Goal: Find specific page/section: Find specific page/section

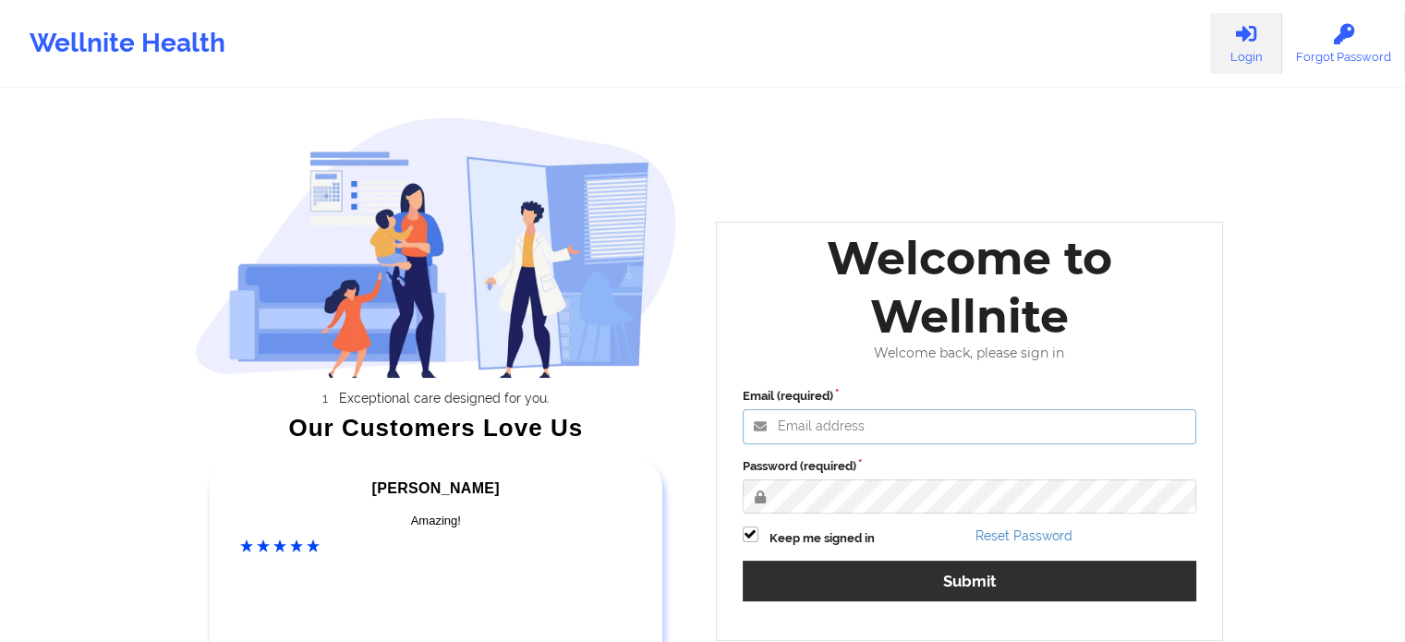
type input "[EMAIL_ADDRESS][DOMAIN_NAME]"
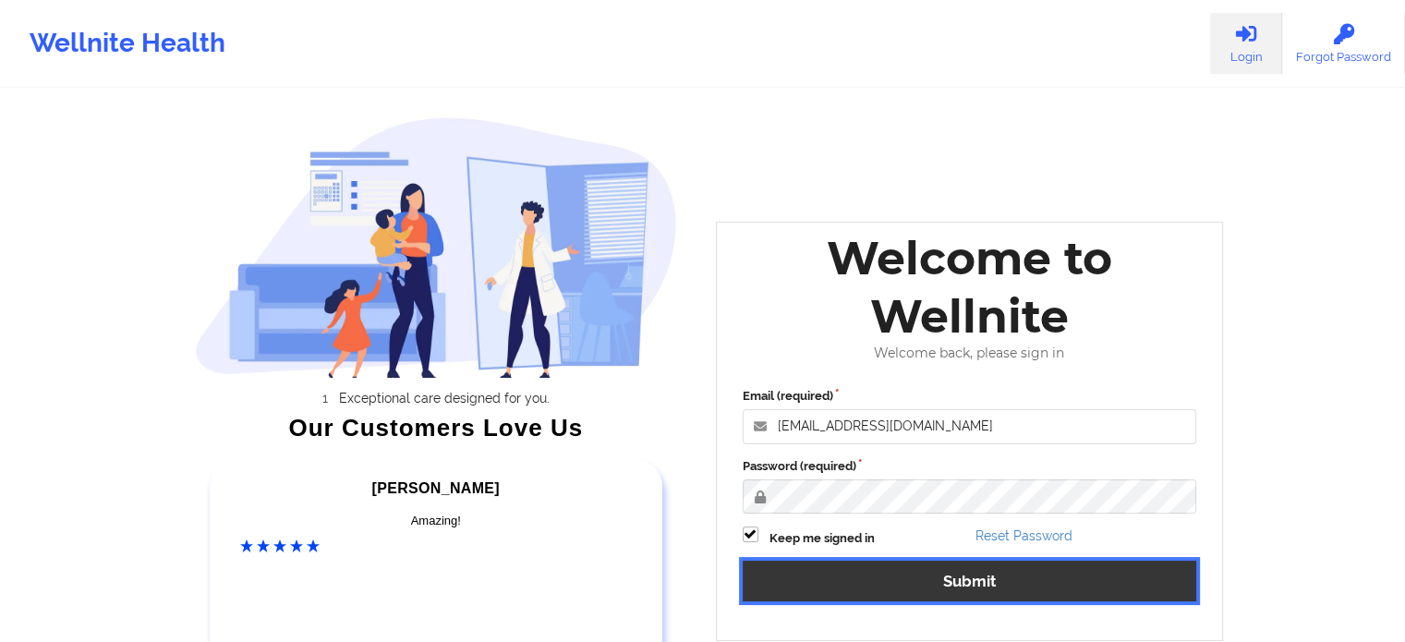
click at [919, 565] on button "Submit" at bounding box center [970, 581] width 455 height 40
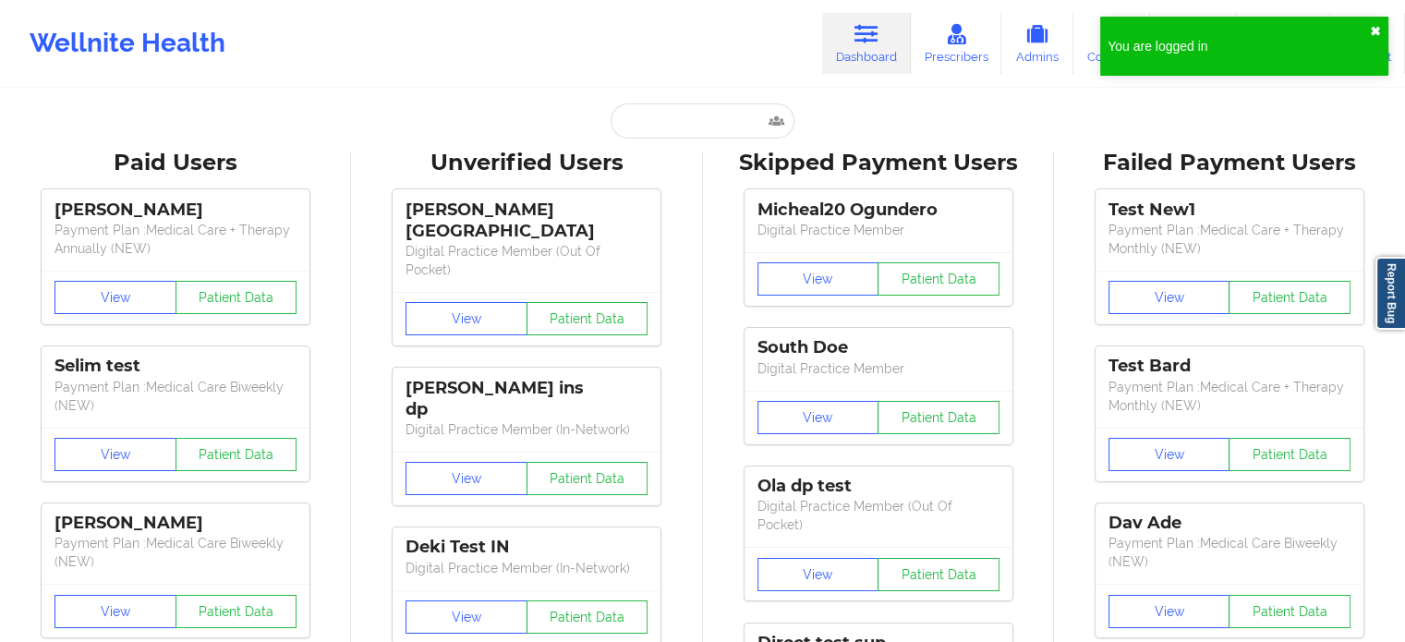
click at [1377, 29] on button "✖︎" at bounding box center [1375, 31] width 11 height 15
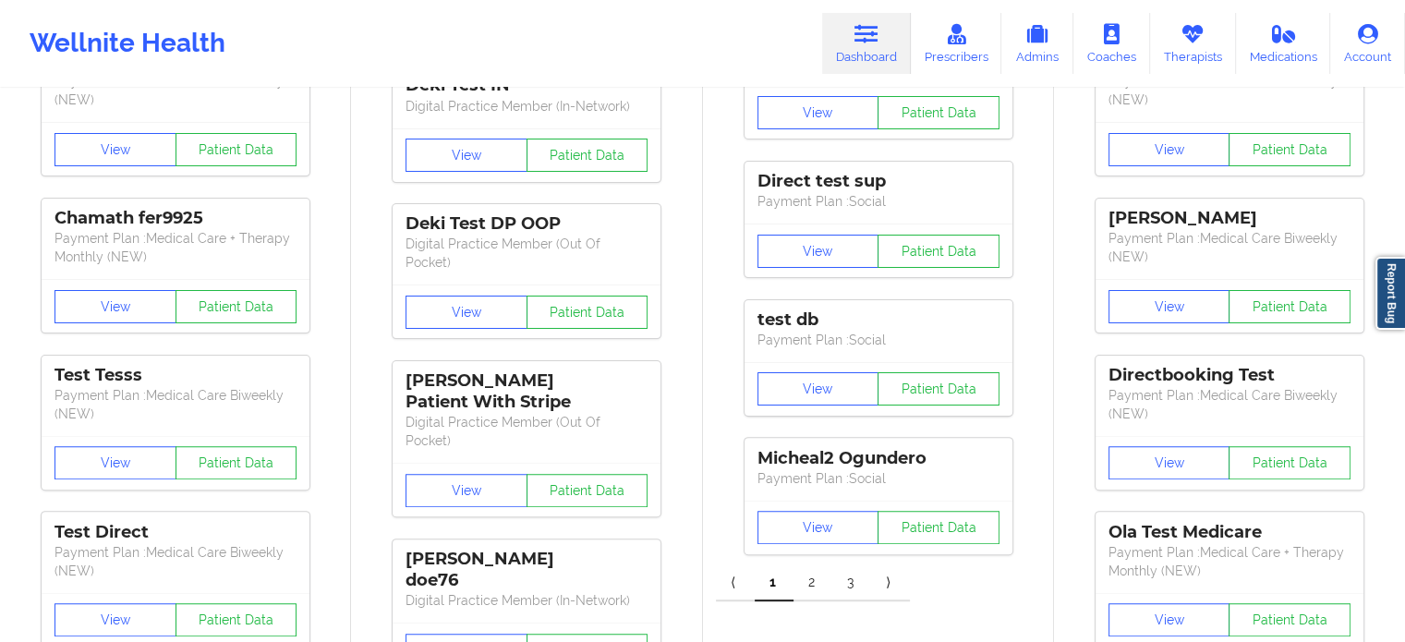
scroll to position [554, 0]
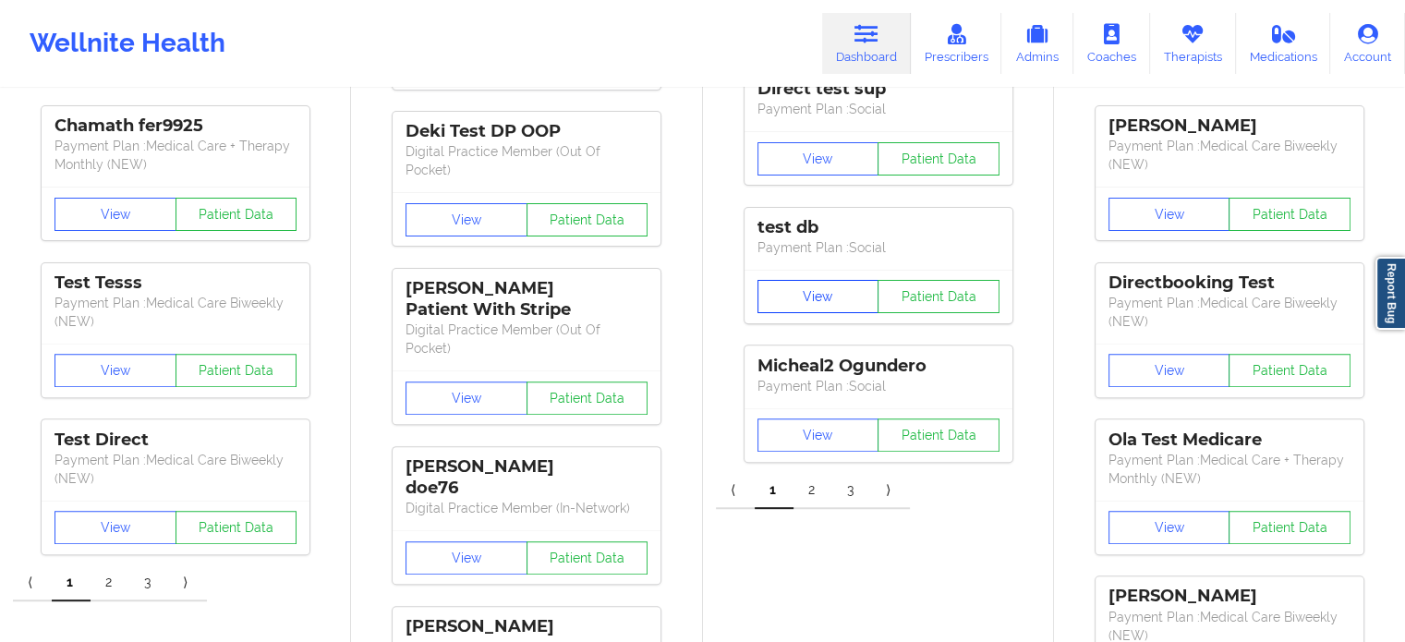
click at [843, 280] on button "View" at bounding box center [819, 296] width 122 height 33
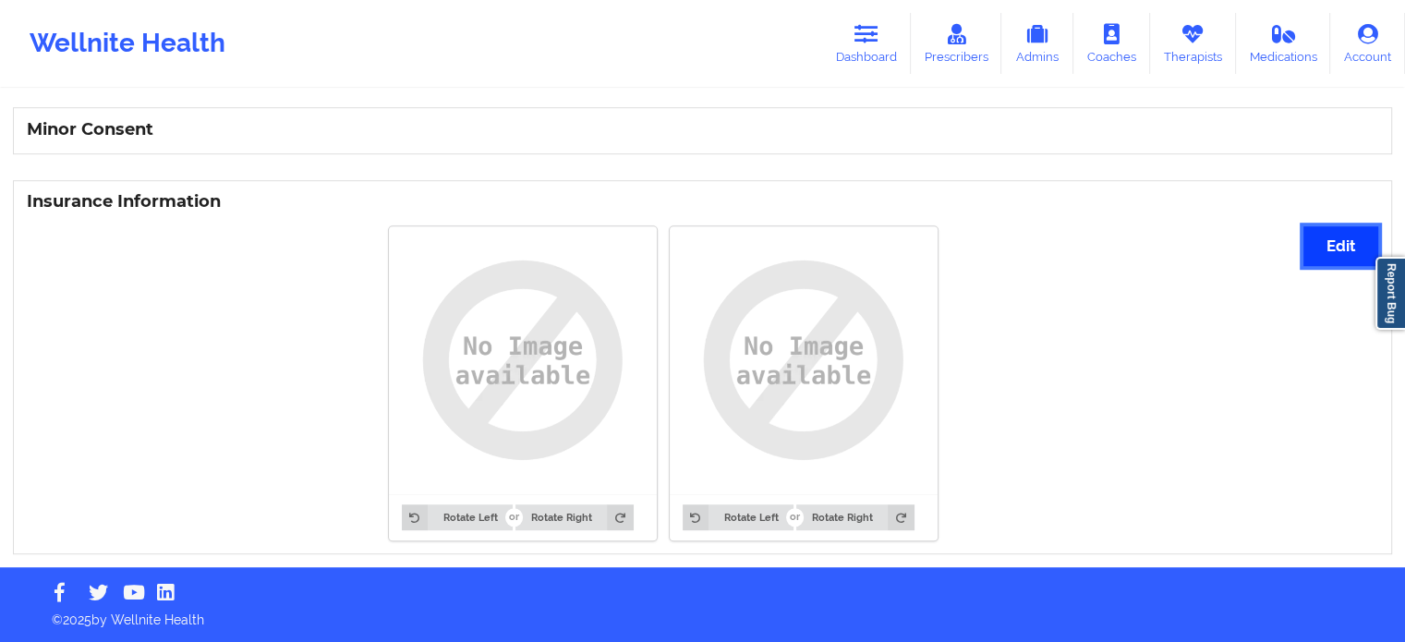
click at [1318, 254] on button "Edit" at bounding box center [1341, 246] width 75 height 40
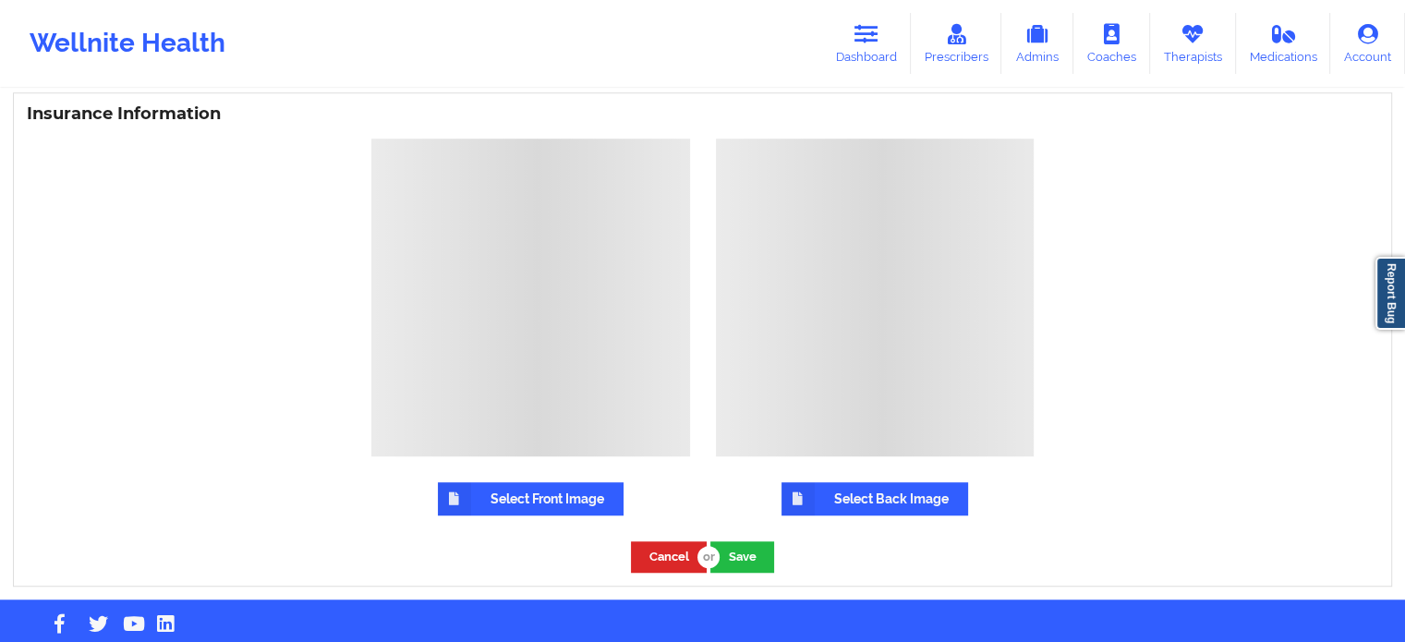
scroll to position [1293, 0]
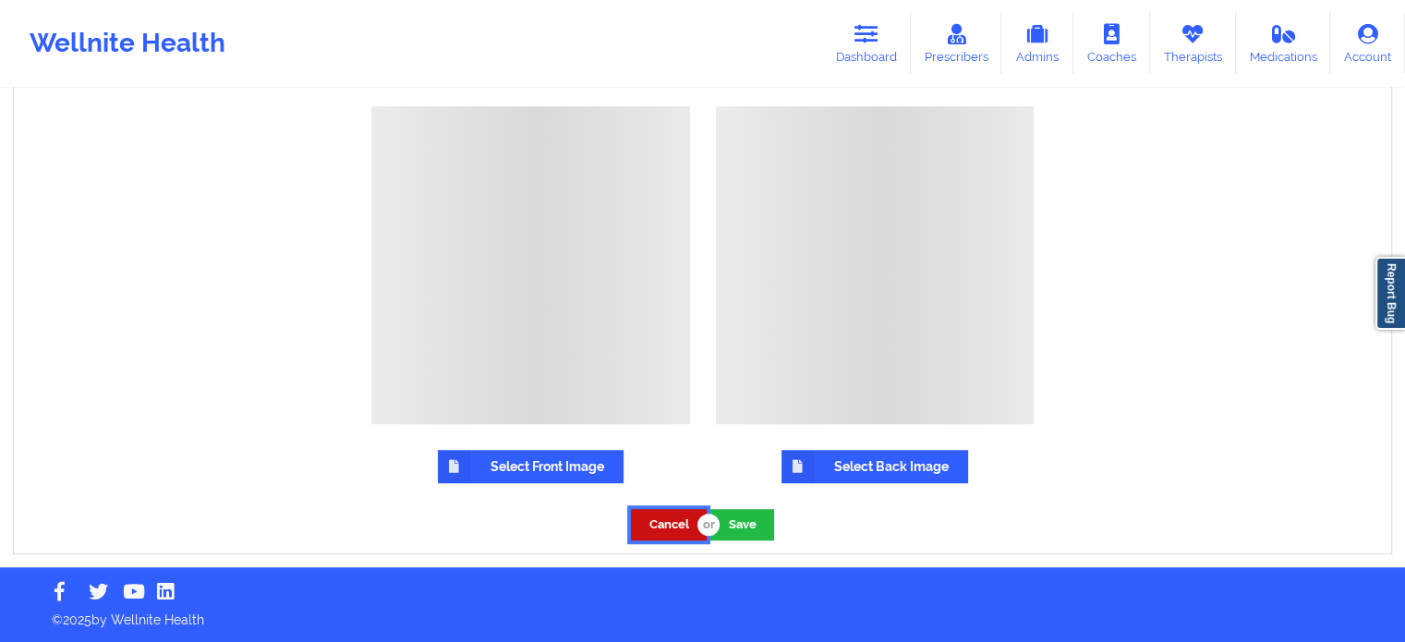
click at [654, 524] on button "Cancel" at bounding box center [669, 524] width 76 height 30
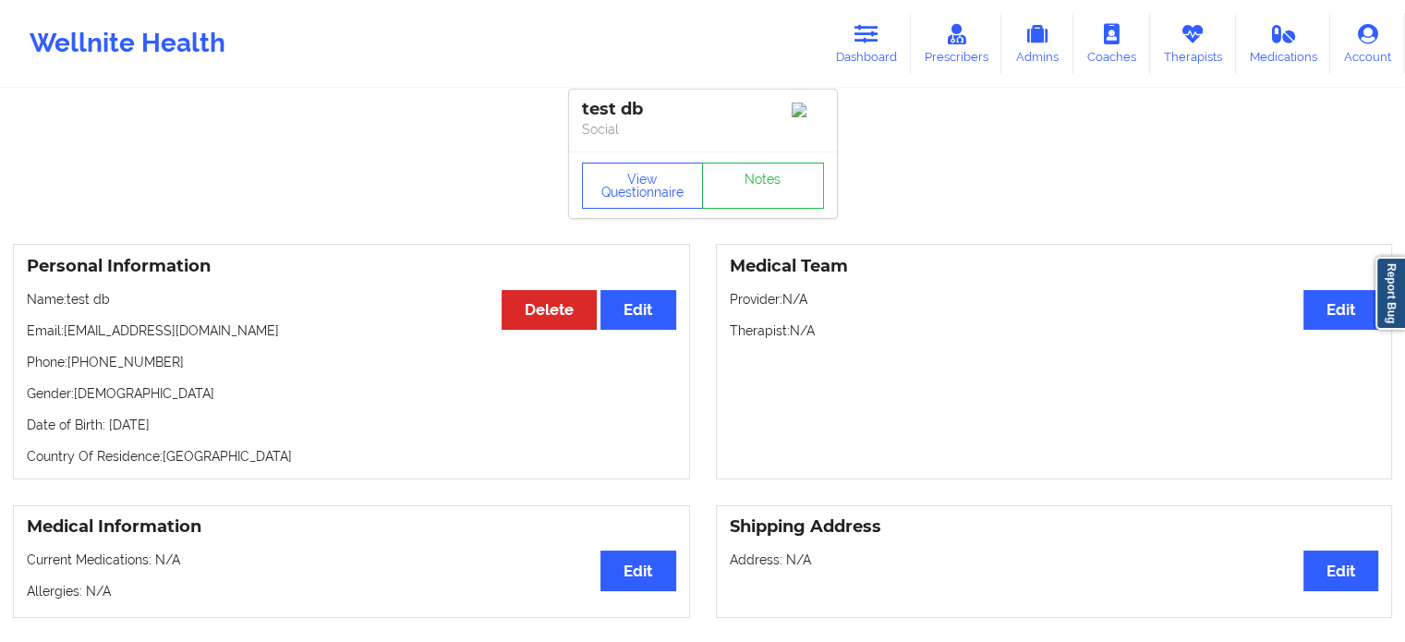
scroll to position [0, 0]
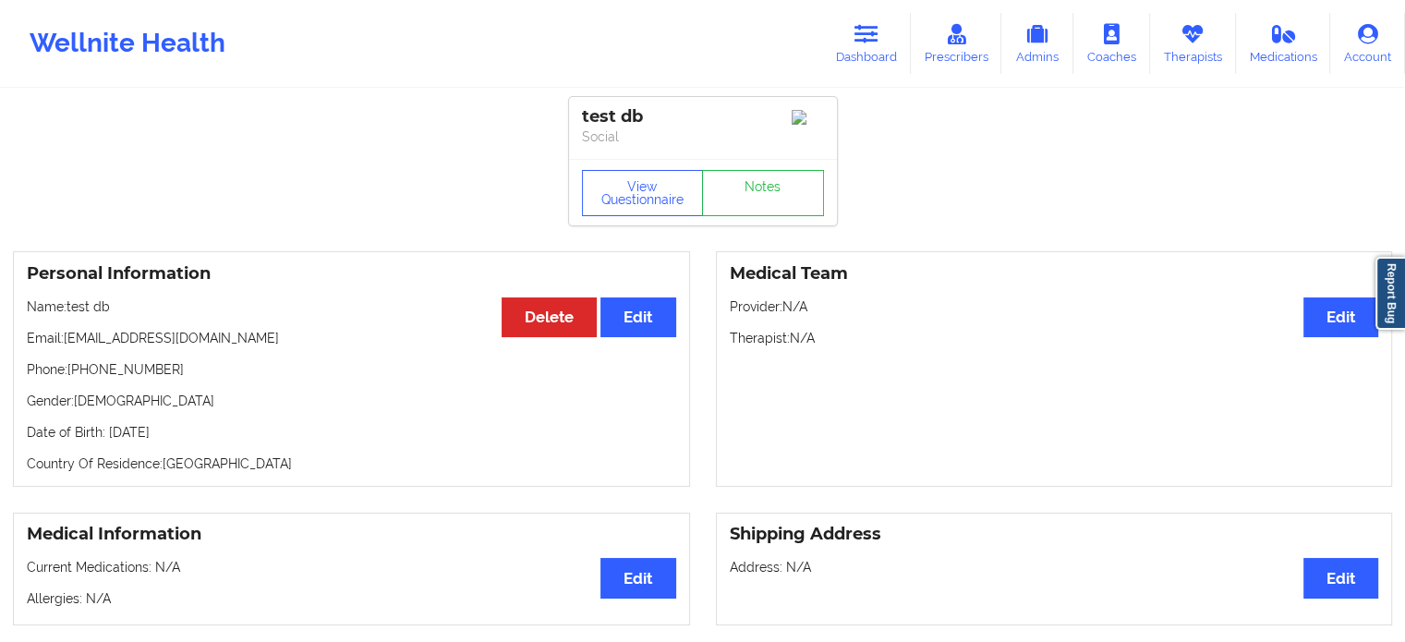
drag, startPoint x: 873, startPoint y: 45, endPoint x: 636, endPoint y: 86, distance: 240.9
click at [873, 45] on link "Dashboard" at bounding box center [866, 43] width 89 height 61
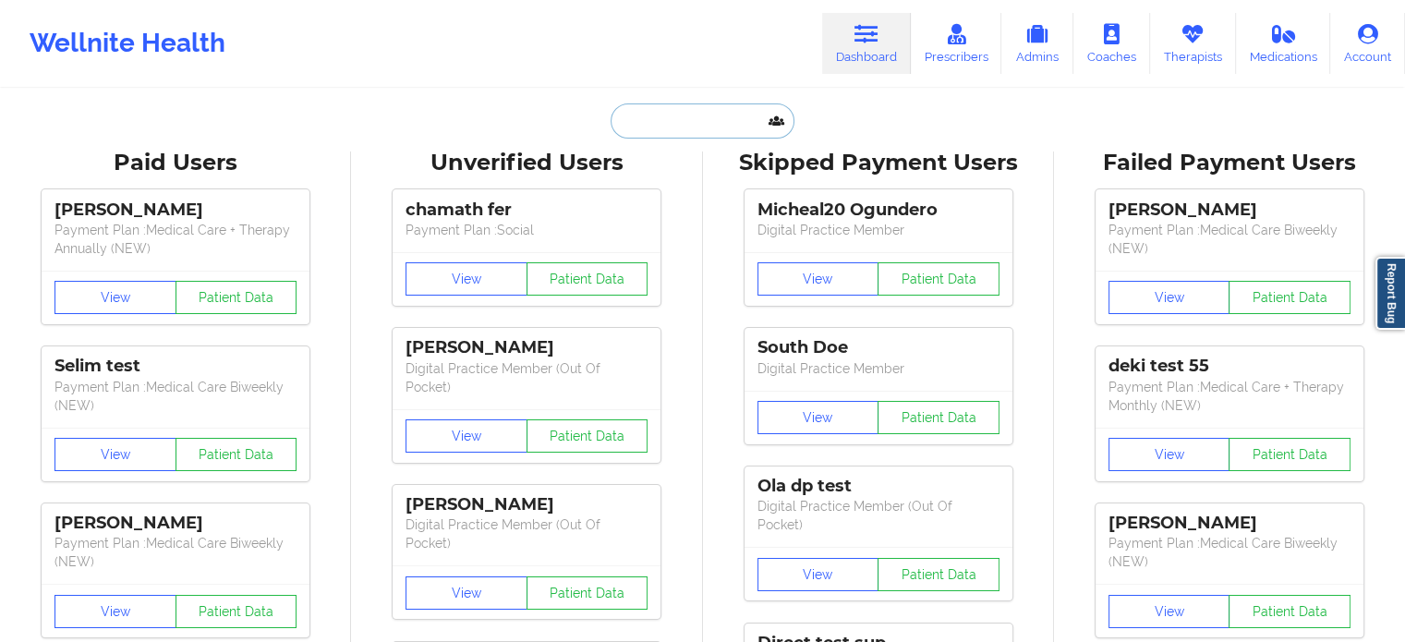
click at [713, 128] on input "text" at bounding box center [702, 120] width 183 height 35
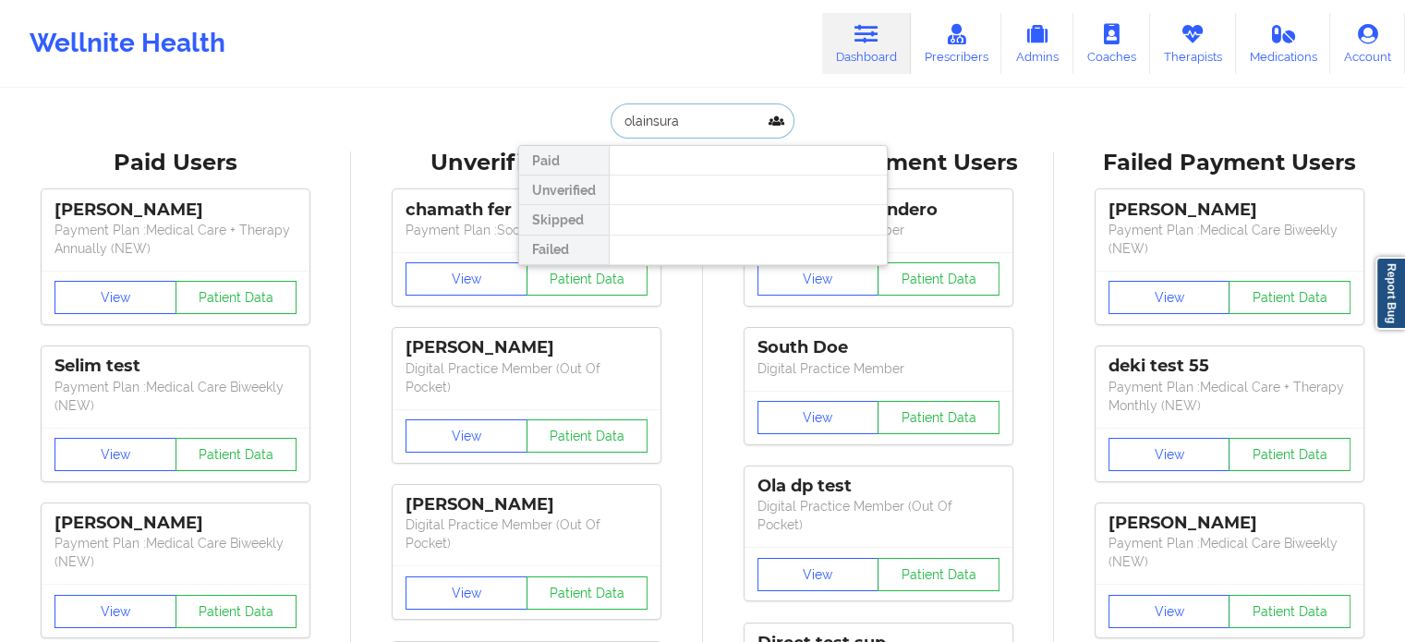
type input "olainsuran"
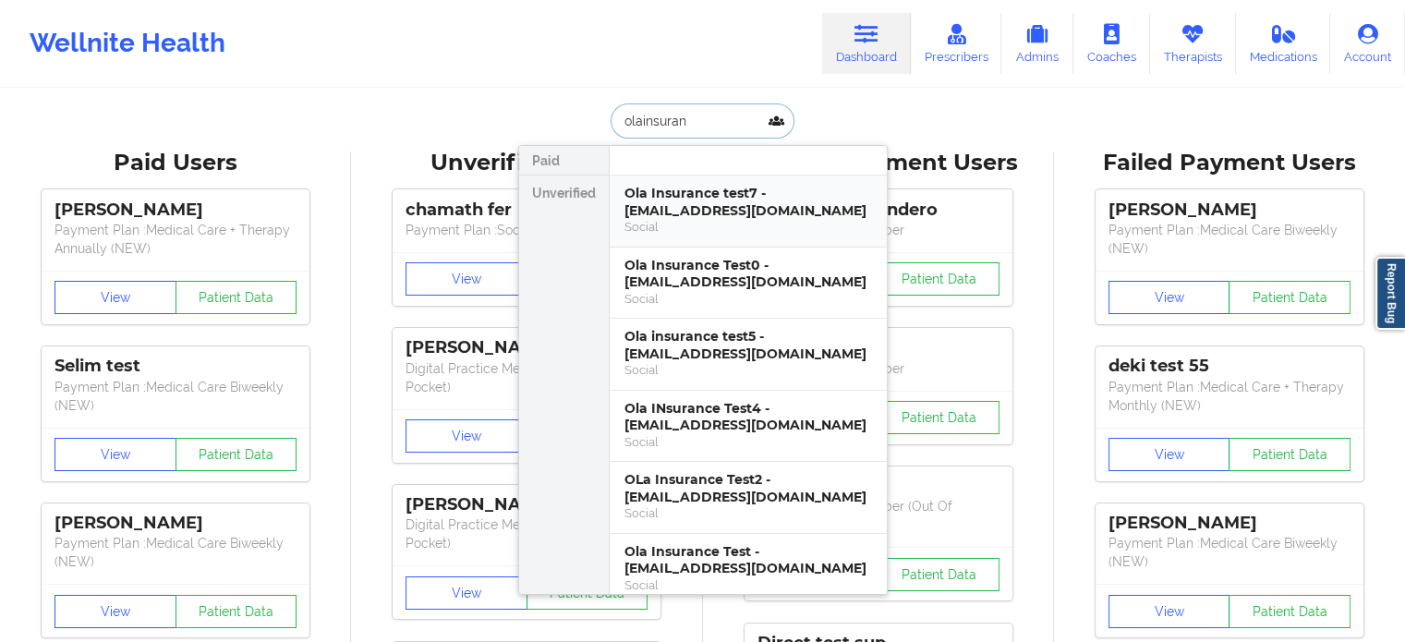
click at [725, 194] on div "Ola Insurance test7 - olainsurancetest7@well.co" at bounding box center [749, 202] width 248 height 34
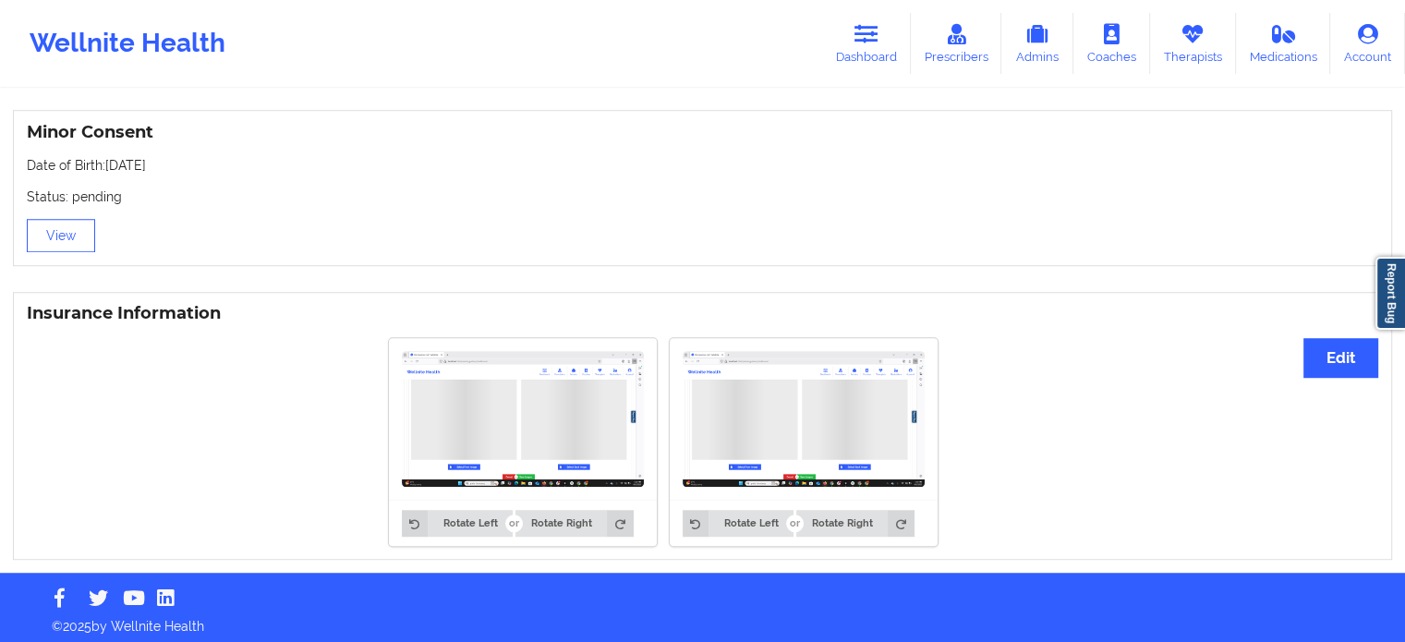
scroll to position [1183, 0]
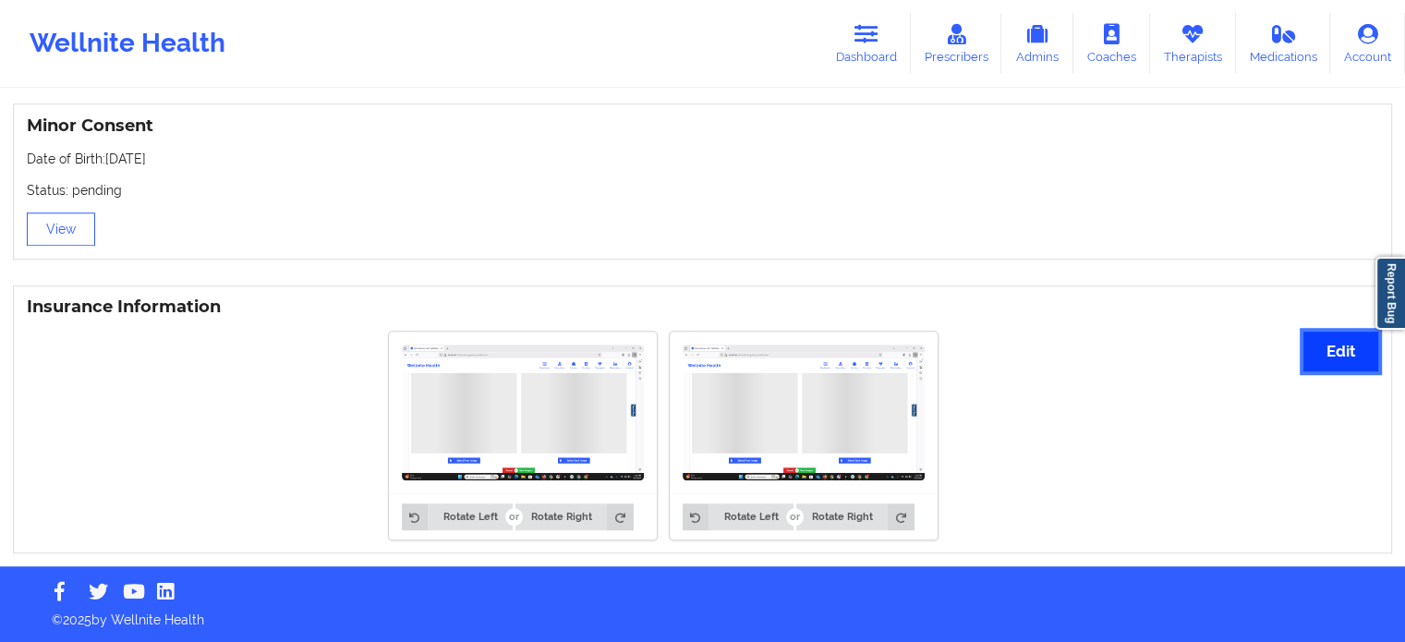
click at [1318, 357] on button "Edit" at bounding box center [1341, 352] width 75 height 40
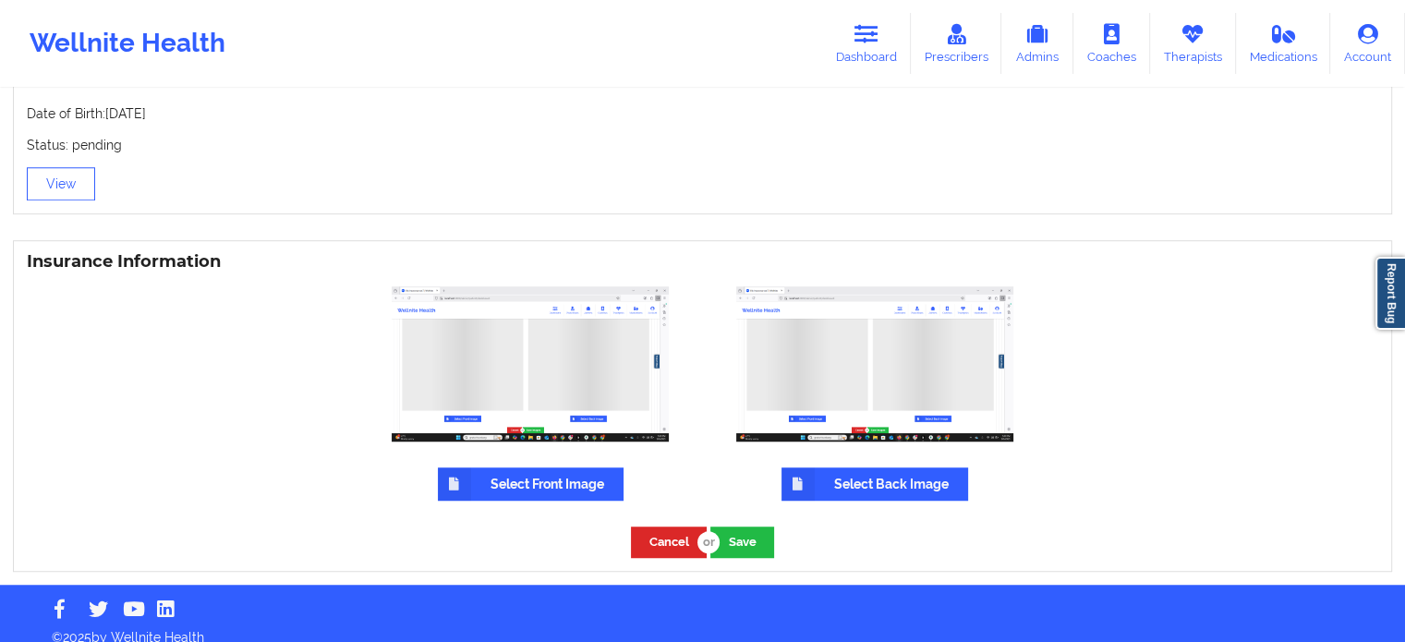
scroll to position [1246, 0]
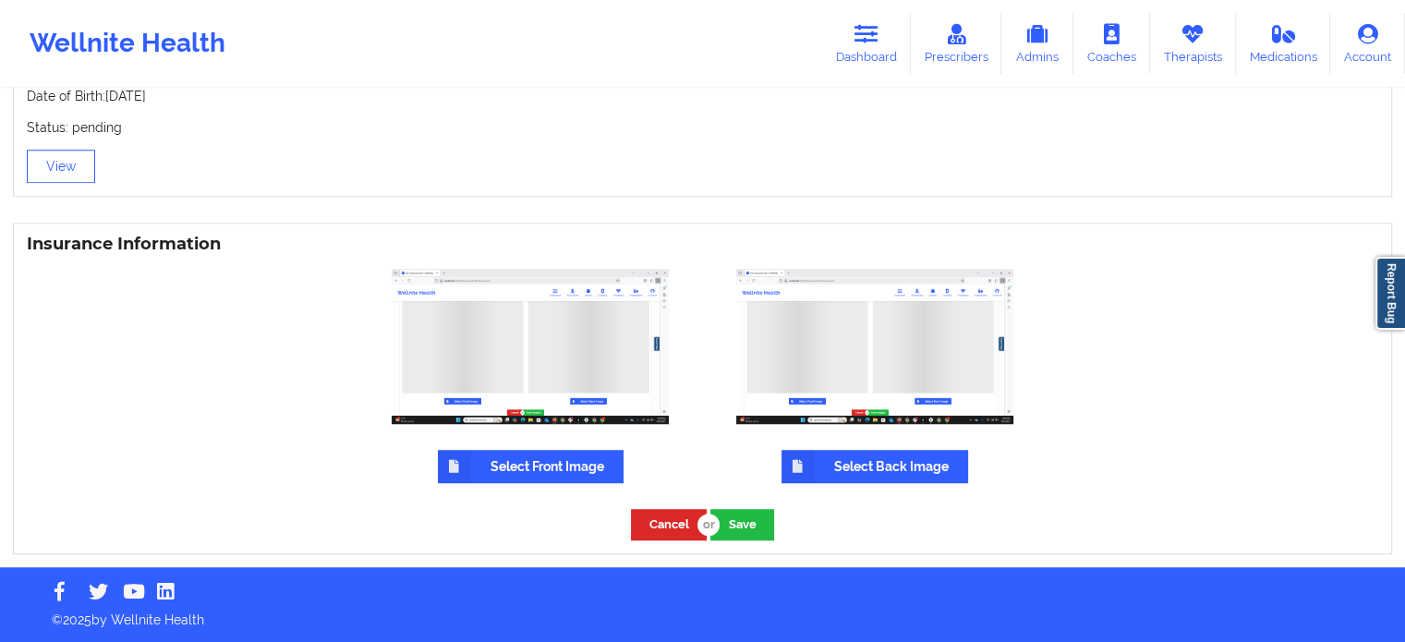
click at [643, 545] on div "Cancel Save" at bounding box center [702, 524] width 1377 height 56
click at [642, 528] on button "Cancel" at bounding box center [669, 524] width 76 height 30
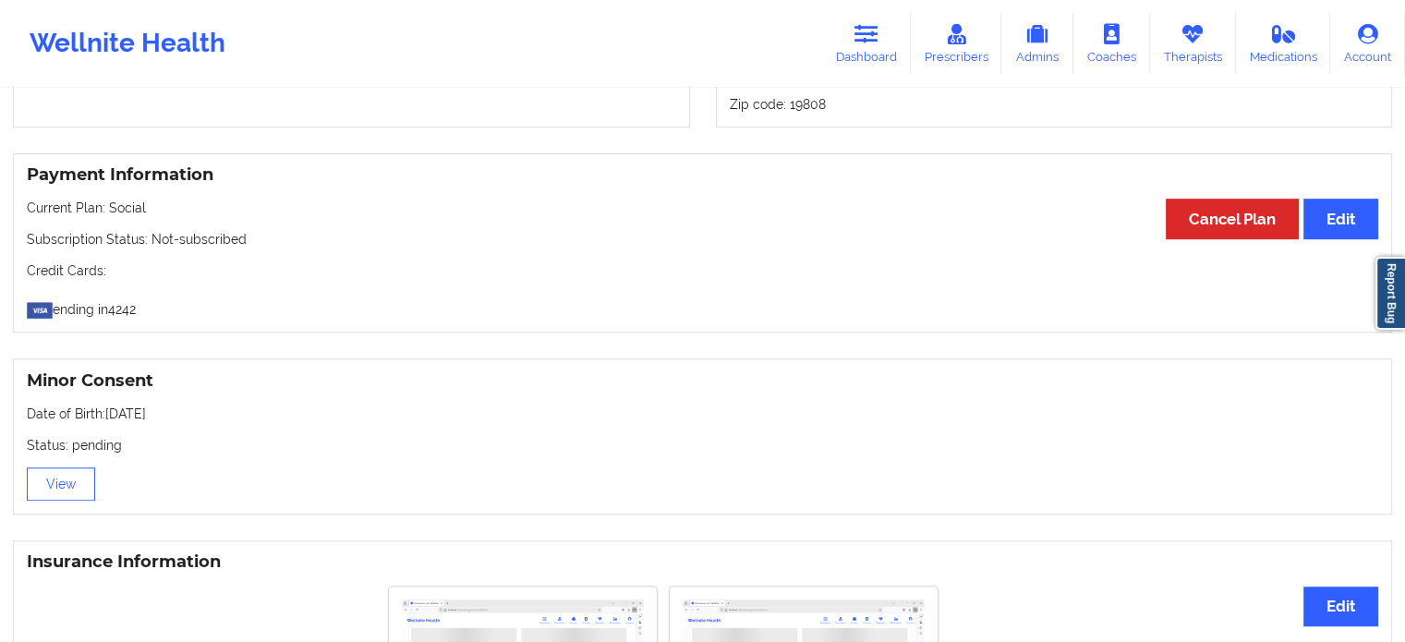
scroll to position [1183, 0]
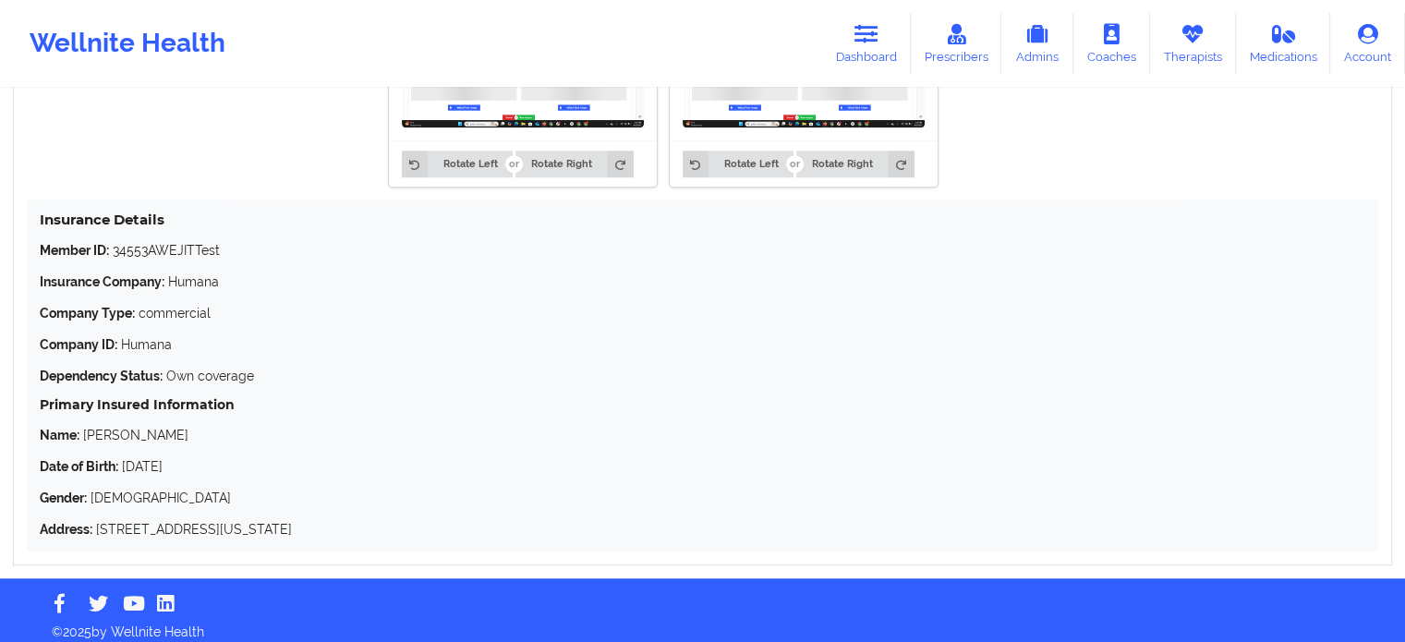
scroll to position [1534, 0]
